Goal: Navigation & Orientation: Find specific page/section

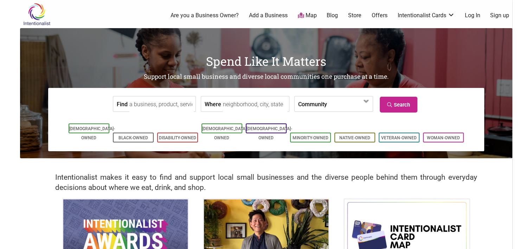
click at [223, 104] on input "Where" at bounding box center [255, 104] width 64 height 16
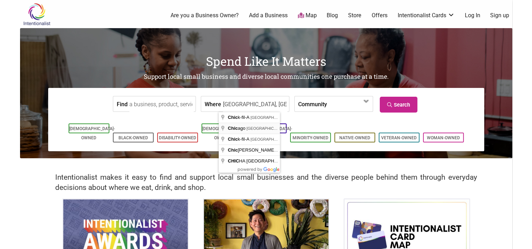
type input "[GEOGRAPHIC_DATA], [GEOGRAPHIC_DATA], [GEOGRAPHIC_DATA]"
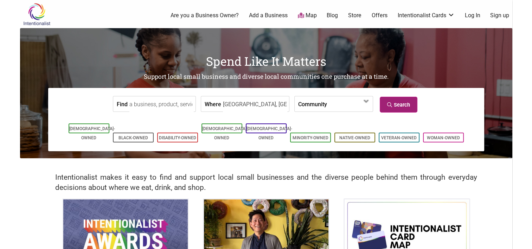
click at [407, 110] on link "Search" at bounding box center [399, 105] width 38 height 16
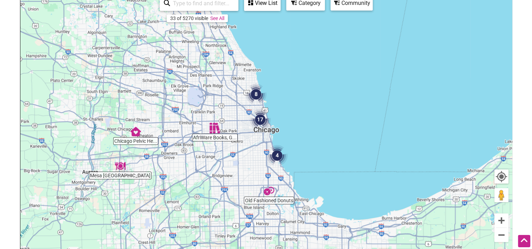
scroll to position [101, 0]
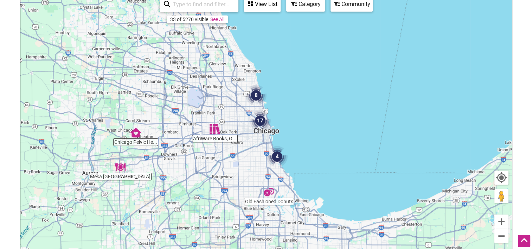
click at [257, 120] on img "17" at bounding box center [260, 120] width 27 height 27
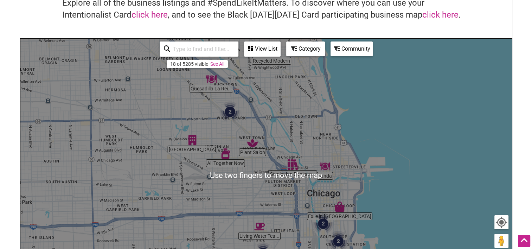
scroll to position [56, 0]
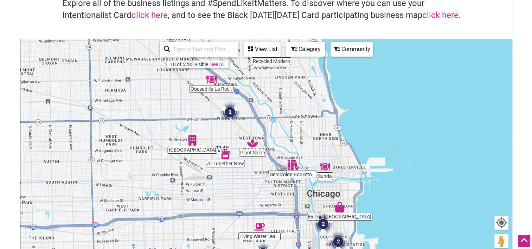
click at [256, 48] on div "View List" at bounding box center [262, 49] width 35 height 13
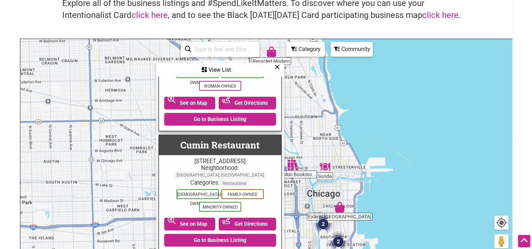
scroll to position [458, 0]
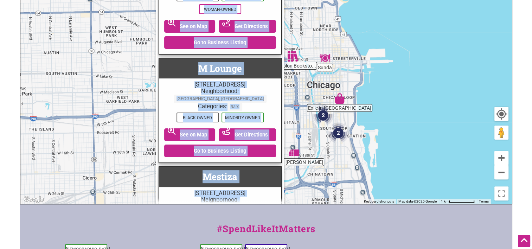
scroll to position [1186, 1]
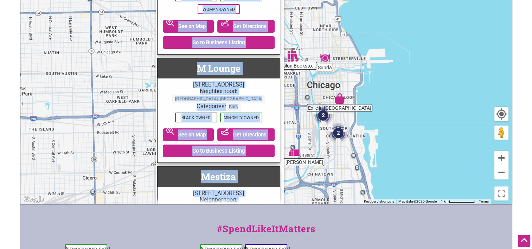
drag, startPoint x: 281, startPoint y: 96, endPoint x: 284, endPoint y: 122, distance: 25.8
click at [284, 122] on div "Sunda Semicolon Booksto... Quesadilla La Rei... Humboldt House Plant Salon Recy…" at bounding box center [265, 66] width 491 height 273
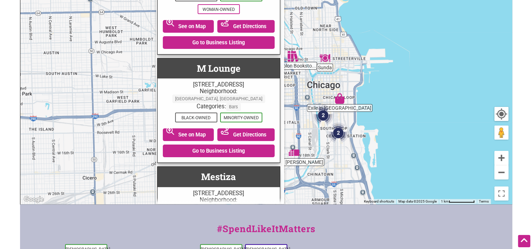
drag, startPoint x: 284, startPoint y: 122, endPoint x: 279, endPoint y: 118, distance: 5.8
click at [279, 166] on div "Mestiza 1523 W 18th St, Chicago, IL 60608 Neighborhood: Chicago, IL Illinois Ca…" at bounding box center [218, 233] width 123 height 134
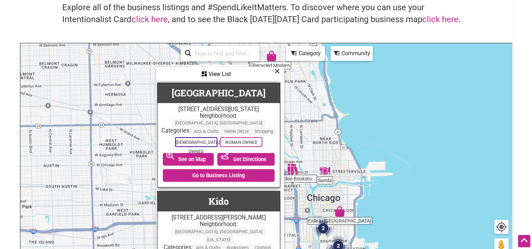
scroll to position [769, 1]
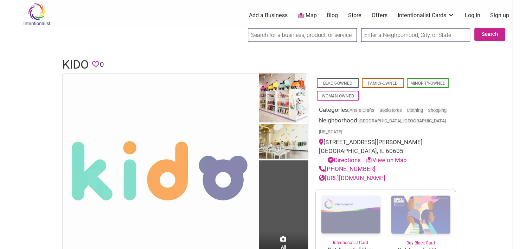
click at [385, 174] on link "[URL][DOMAIN_NAME]" at bounding box center [352, 177] width 66 height 7
